Goal: Find specific page/section

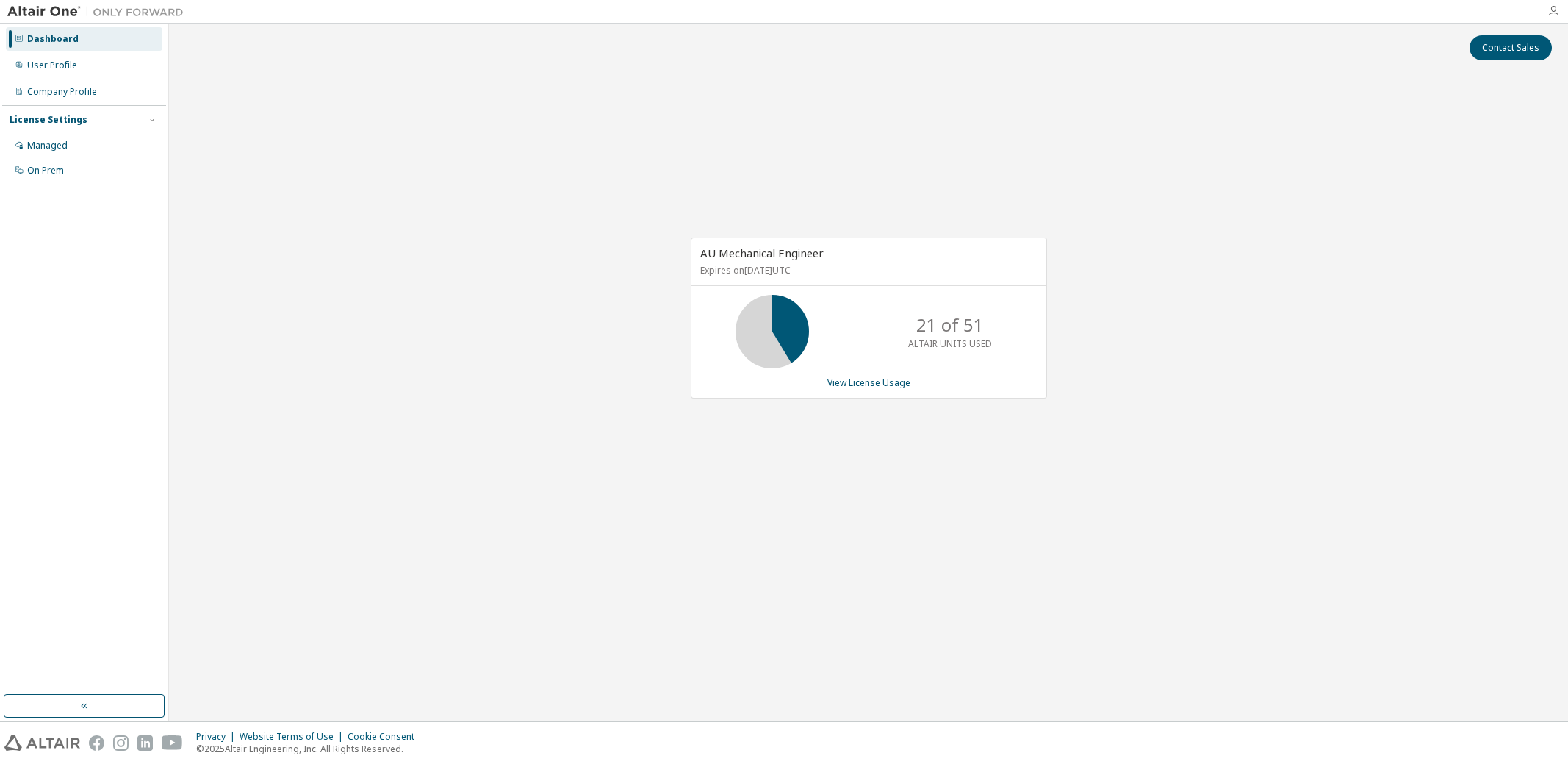
click at [1554, 14] on icon "button" at bounding box center [1553, 11] width 12 height 12
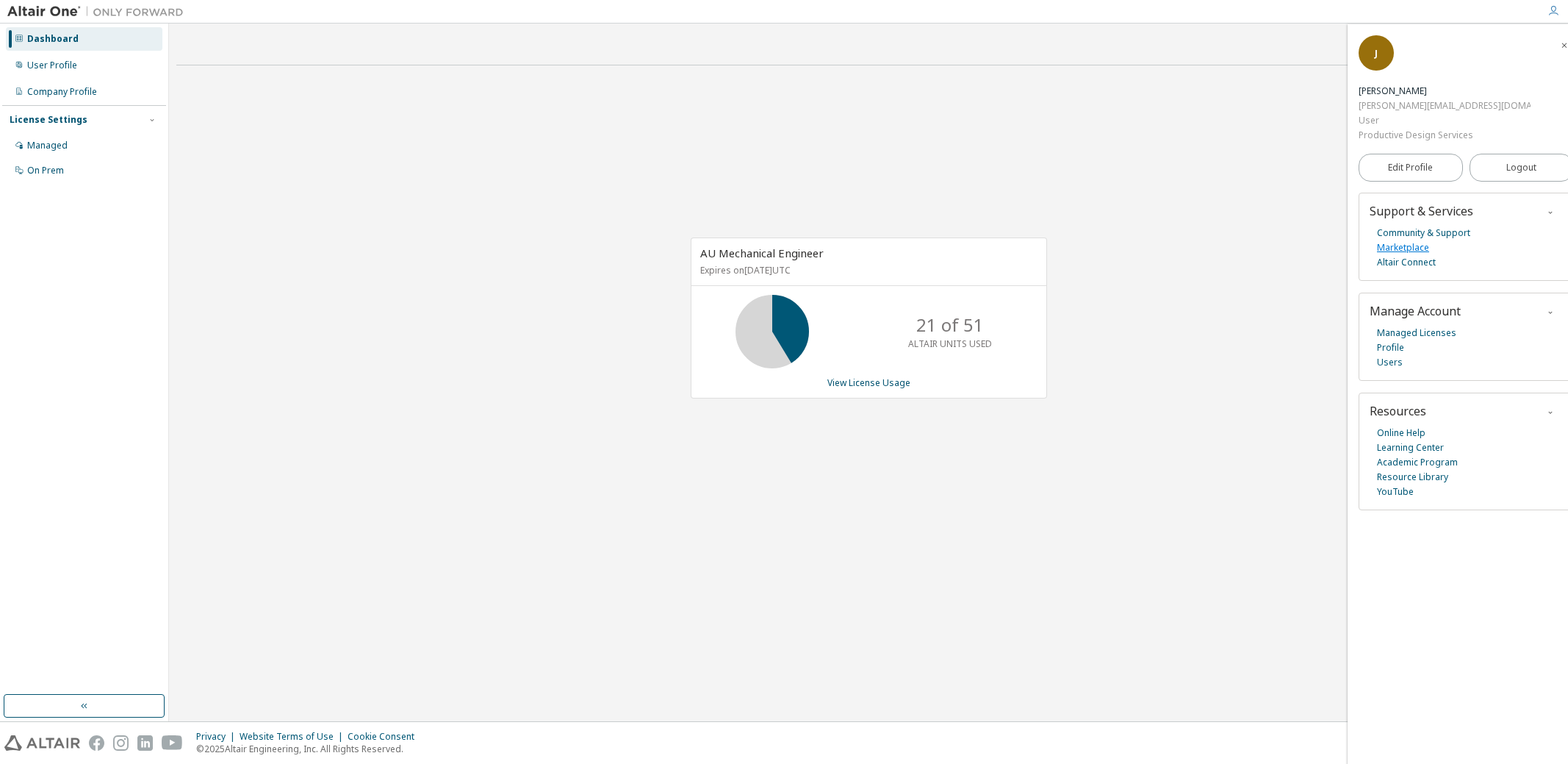
click at [1407, 241] on link "Marketplace" at bounding box center [1403, 248] width 53 height 15
